Goal: Check status

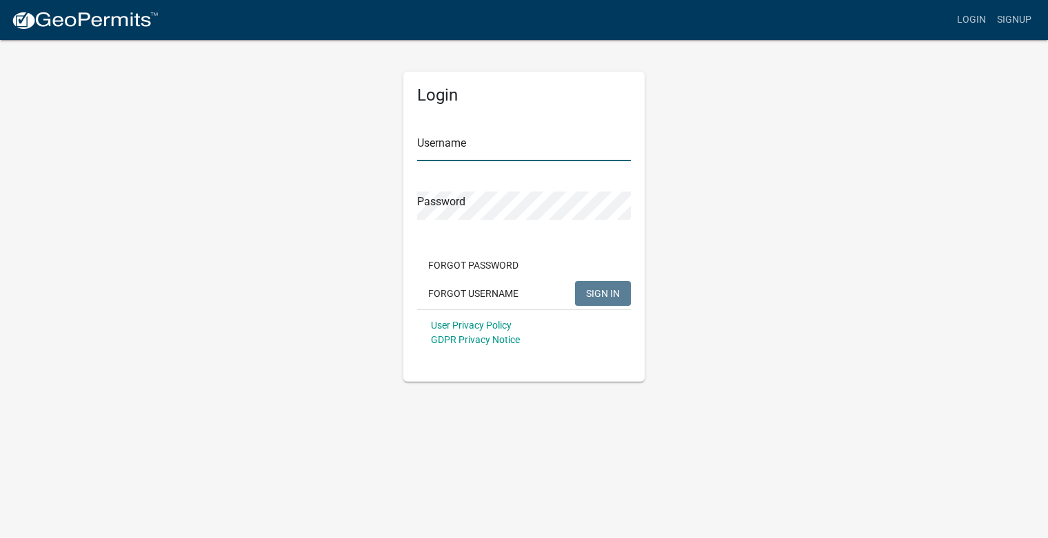
type input "jeridbaranczyk"
click at [603, 293] on span "SIGN IN" at bounding box center [603, 292] width 34 height 11
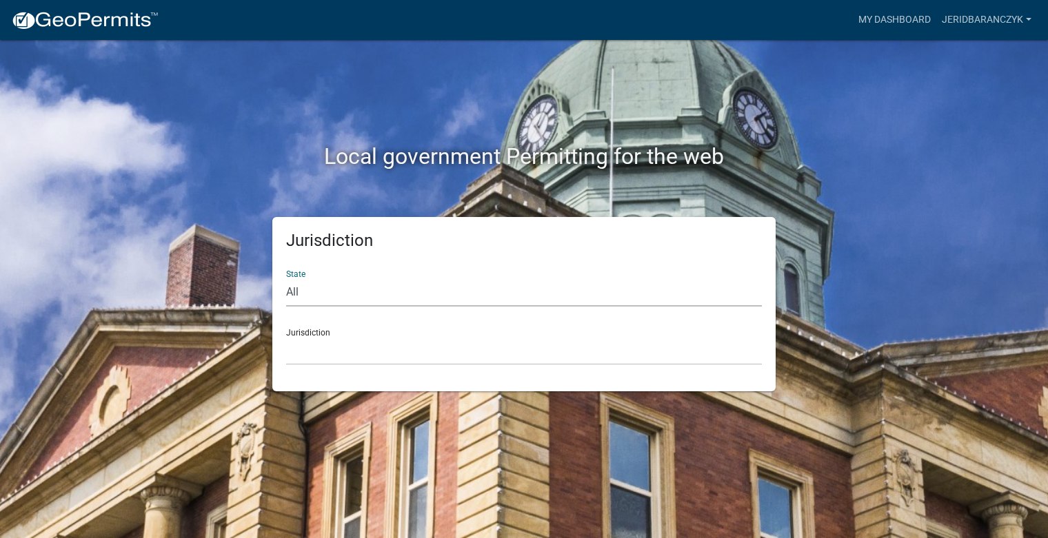
click at [290, 290] on select "All [US_STATE] [US_STATE] [US_STATE] [US_STATE] [US_STATE] [US_STATE] [US_STATE…" at bounding box center [524, 292] width 476 height 28
select select "[US_STATE]"
click at [286, 278] on select "All [US_STATE] [US_STATE] [US_STATE] [US_STATE] [US_STATE] [US_STATE] [US_STATE…" at bounding box center [524, 292] width 476 height 28
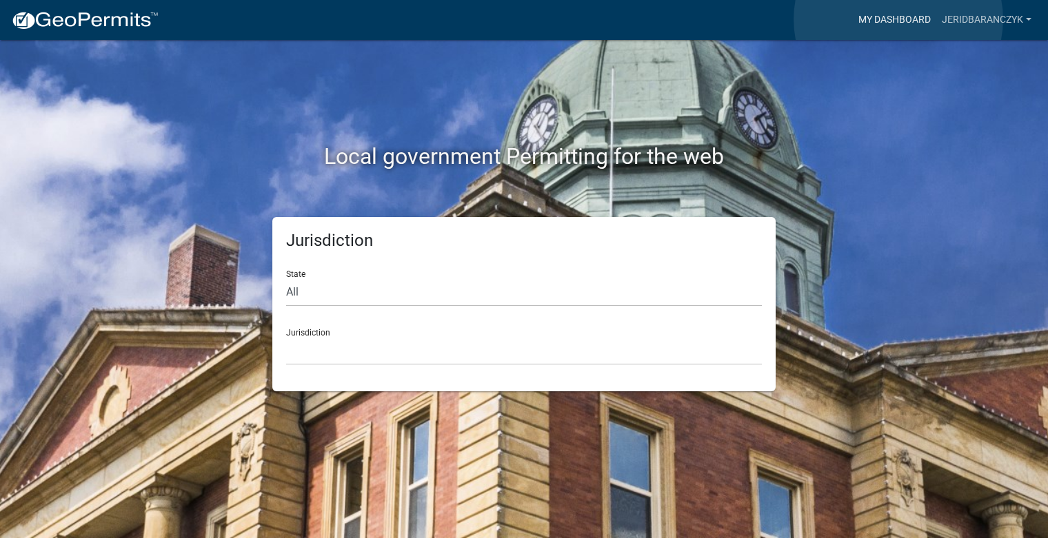
click at [898, 19] on link "My Dashboard" at bounding box center [893, 20] width 83 height 26
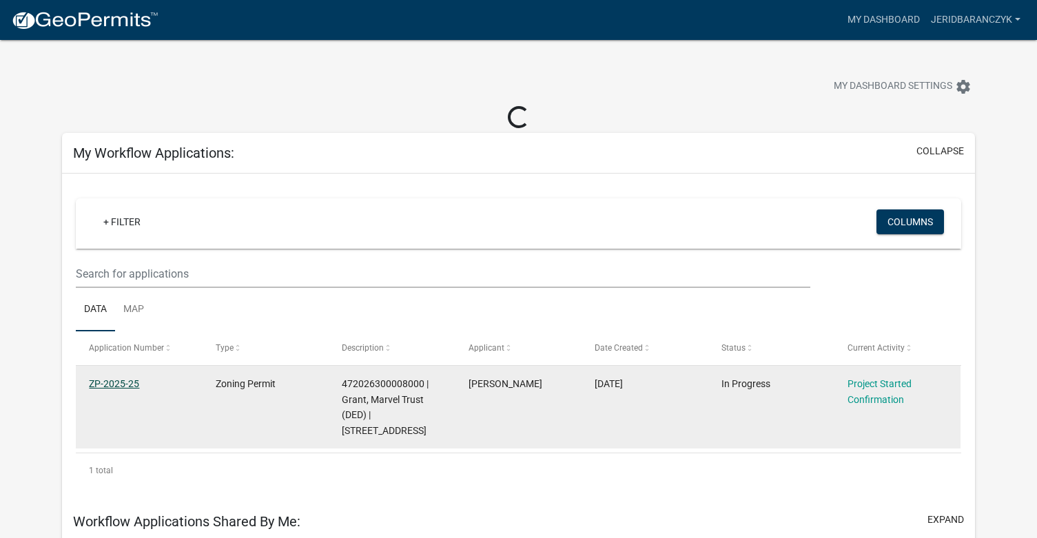
click at [105, 384] on datatable-body-cell "ZP-2025-25" at bounding box center [139, 407] width 126 height 83
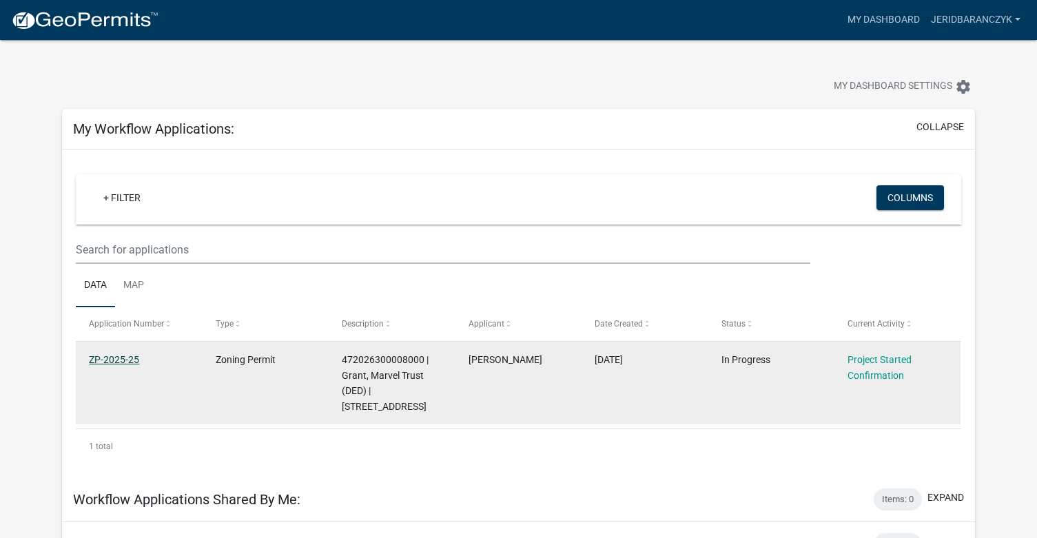
click at [108, 358] on link "ZP-2025-25" at bounding box center [114, 359] width 50 height 11
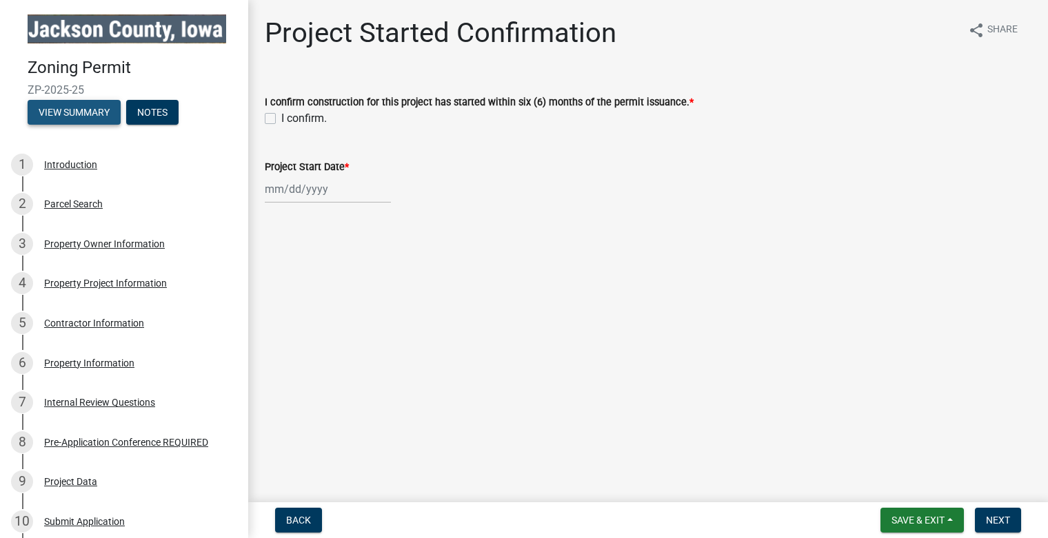
click at [69, 108] on button "View Summary" at bounding box center [74, 112] width 93 height 25
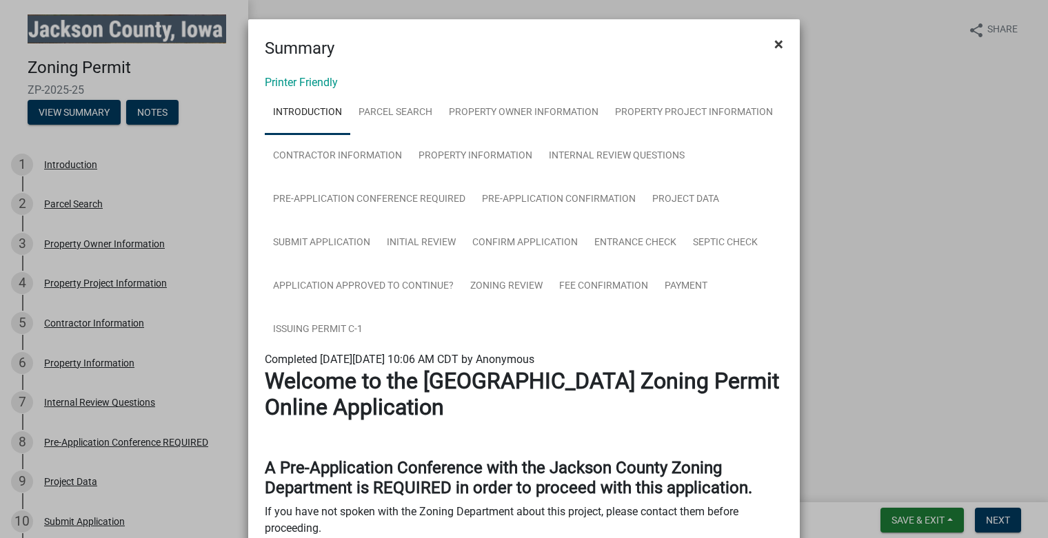
click at [774, 43] on span "×" at bounding box center [778, 43] width 9 height 19
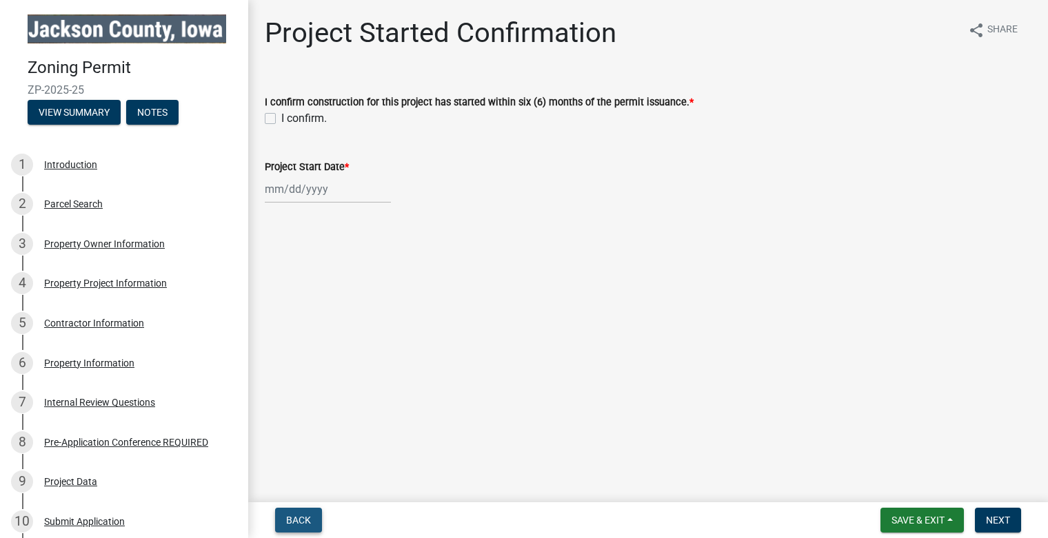
click at [305, 526] on span "Back" at bounding box center [298, 520] width 25 height 11
